Goal: Task Accomplishment & Management: Complete application form

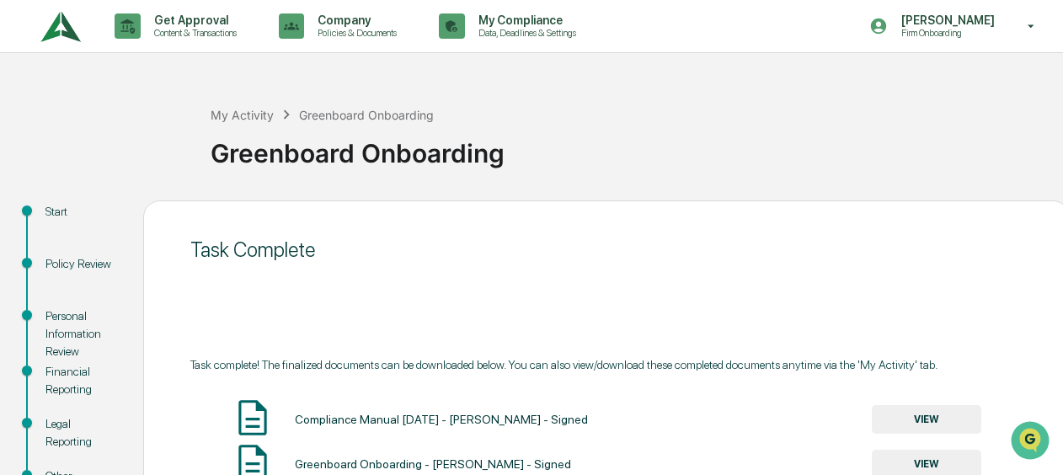
click at [68, 35] on img at bounding box center [60, 26] width 40 height 46
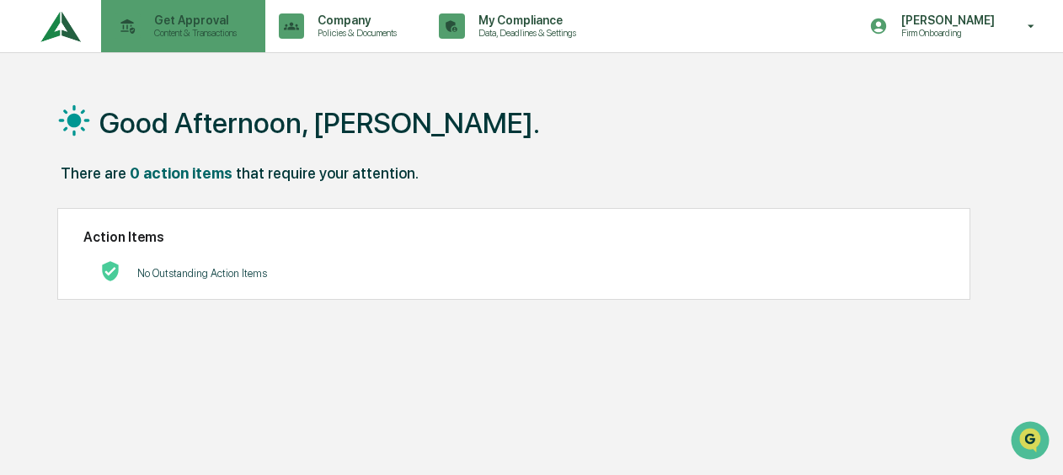
click at [184, 25] on p "Get Approval" at bounding box center [193, 19] width 104 height 13
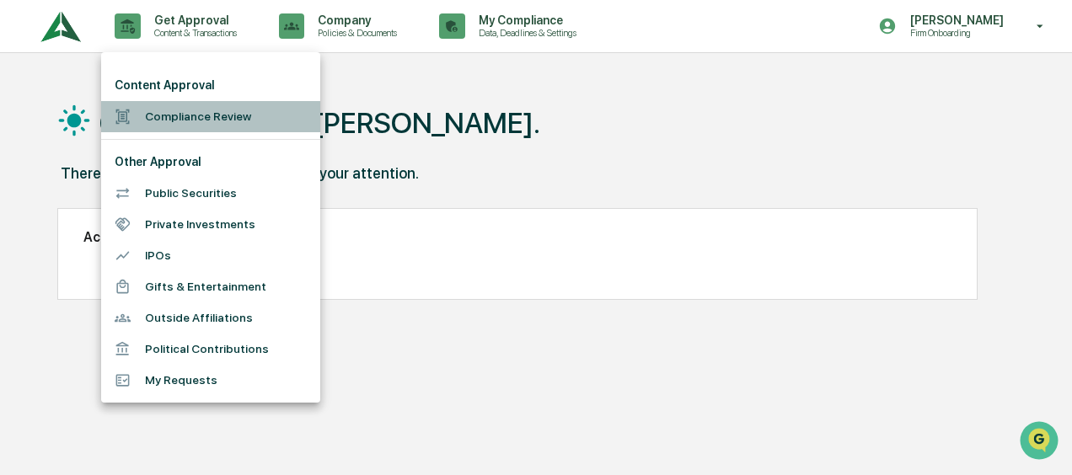
click at [184, 111] on li "Compliance Review" at bounding box center [210, 116] width 219 height 31
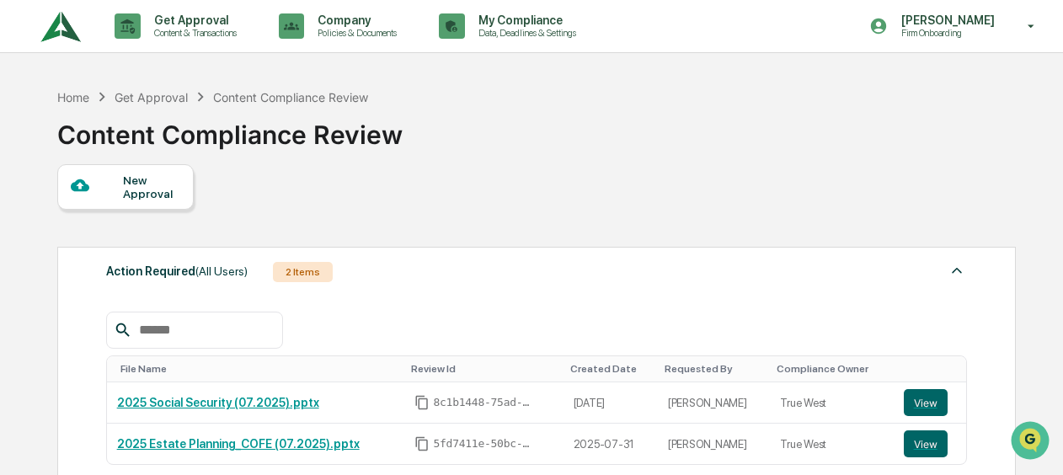
click at [137, 193] on div "New Approval" at bounding box center [151, 187] width 56 height 27
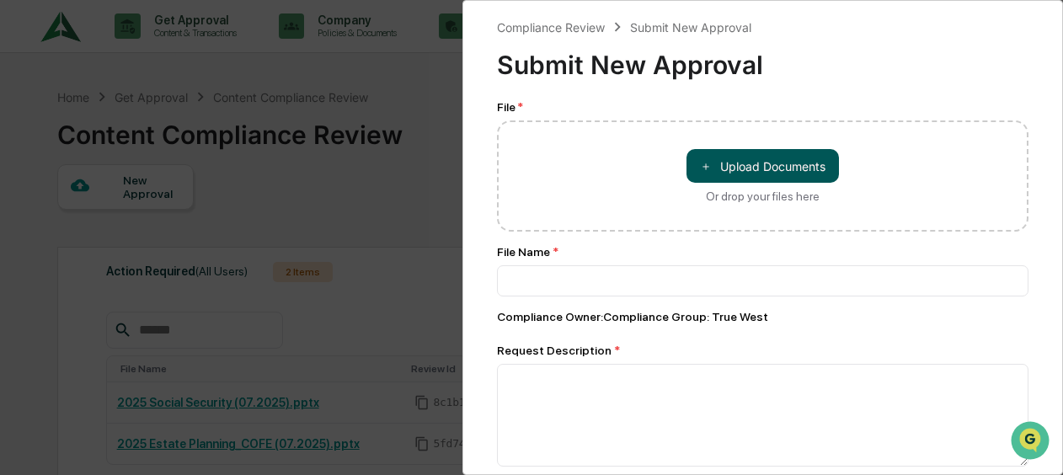
click at [728, 155] on button "＋ Upload Documents" at bounding box center [763, 166] width 153 height 34
type input "**********"
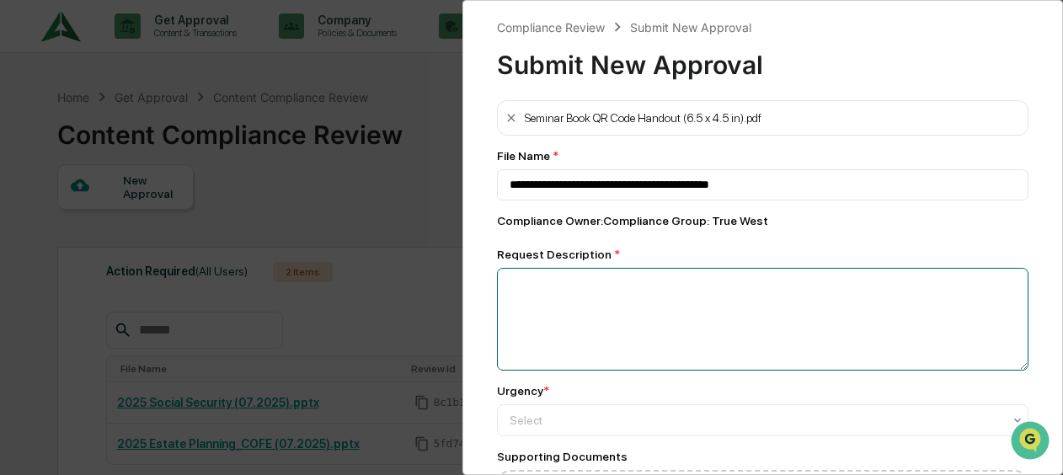
click at [613, 324] on textarea at bounding box center [763, 319] width 532 height 103
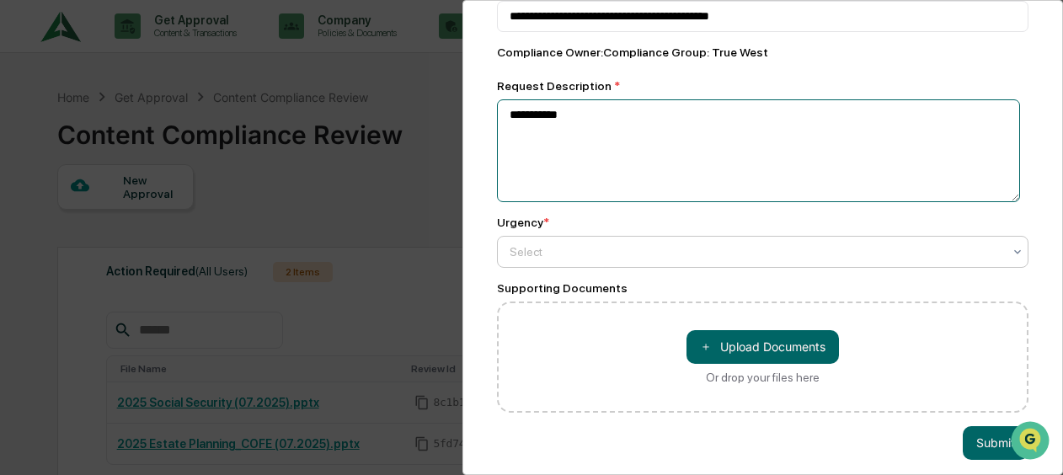
type textarea "**********"
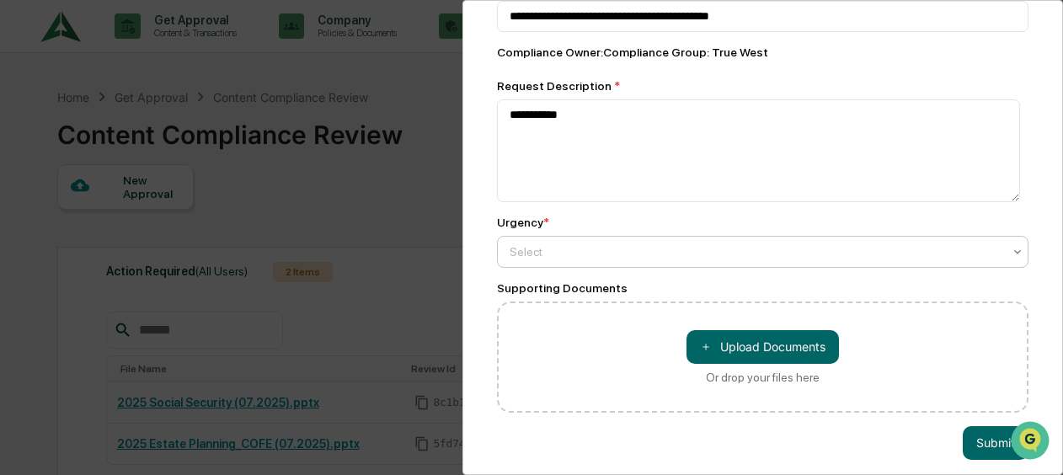
click at [588, 254] on div at bounding box center [756, 252] width 493 height 17
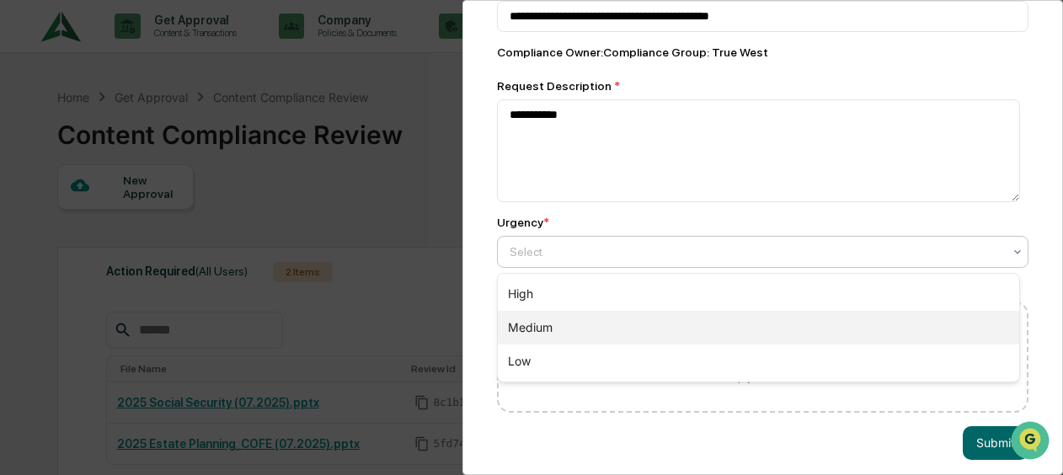
click at [592, 317] on div "Medium" at bounding box center [759, 328] width 522 height 34
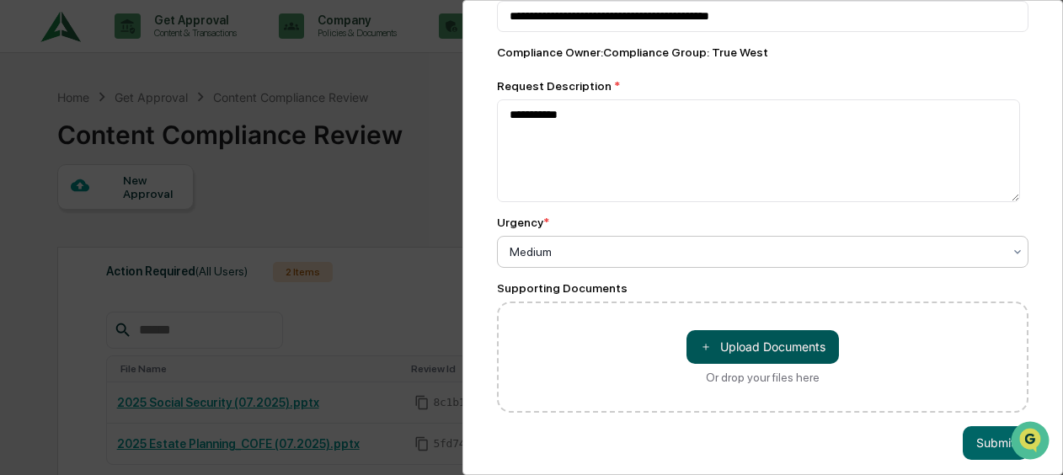
click at [768, 357] on button "＋ Upload Documents" at bounding box center [763, 347] width 153 height 34
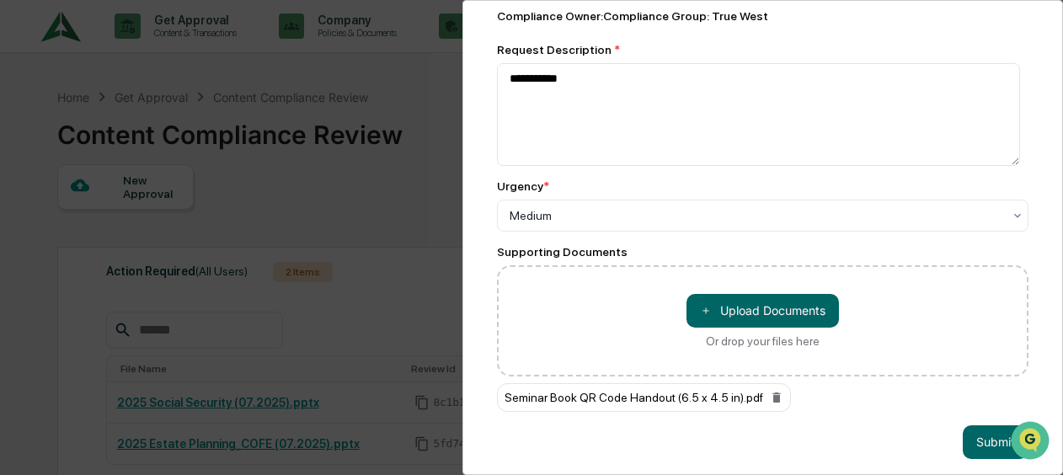
scroll to position [225, 0]
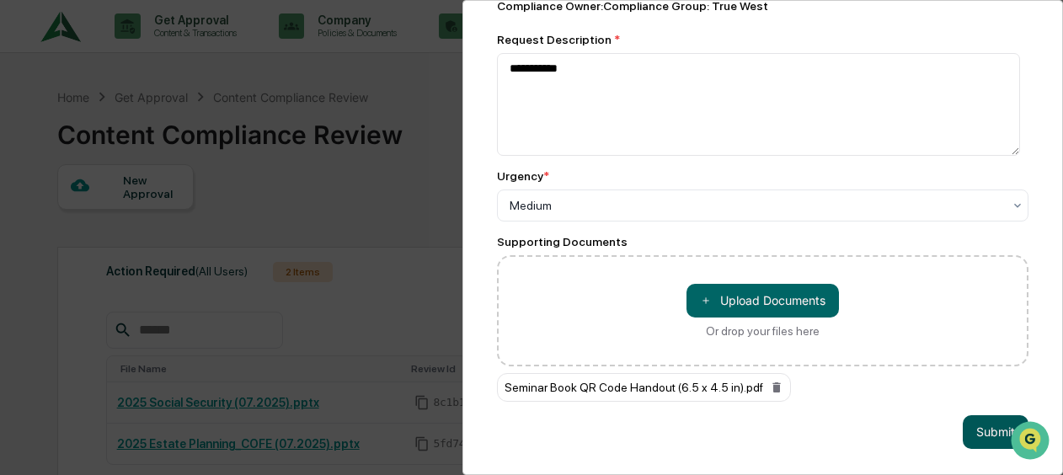
click at [983, 418] on button "Submit" at bounding box center [996, 432] width 66 height 34
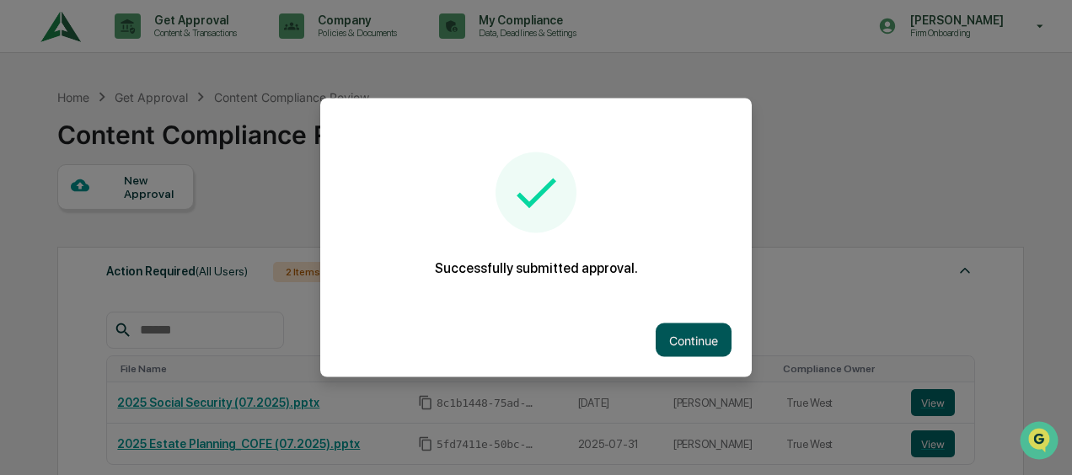
click at [702, 350] on button "Continue" at bounding box center [694, 341] width 76 height 34
